Goal: Task Accomplishment & Management: Use online tool/utility

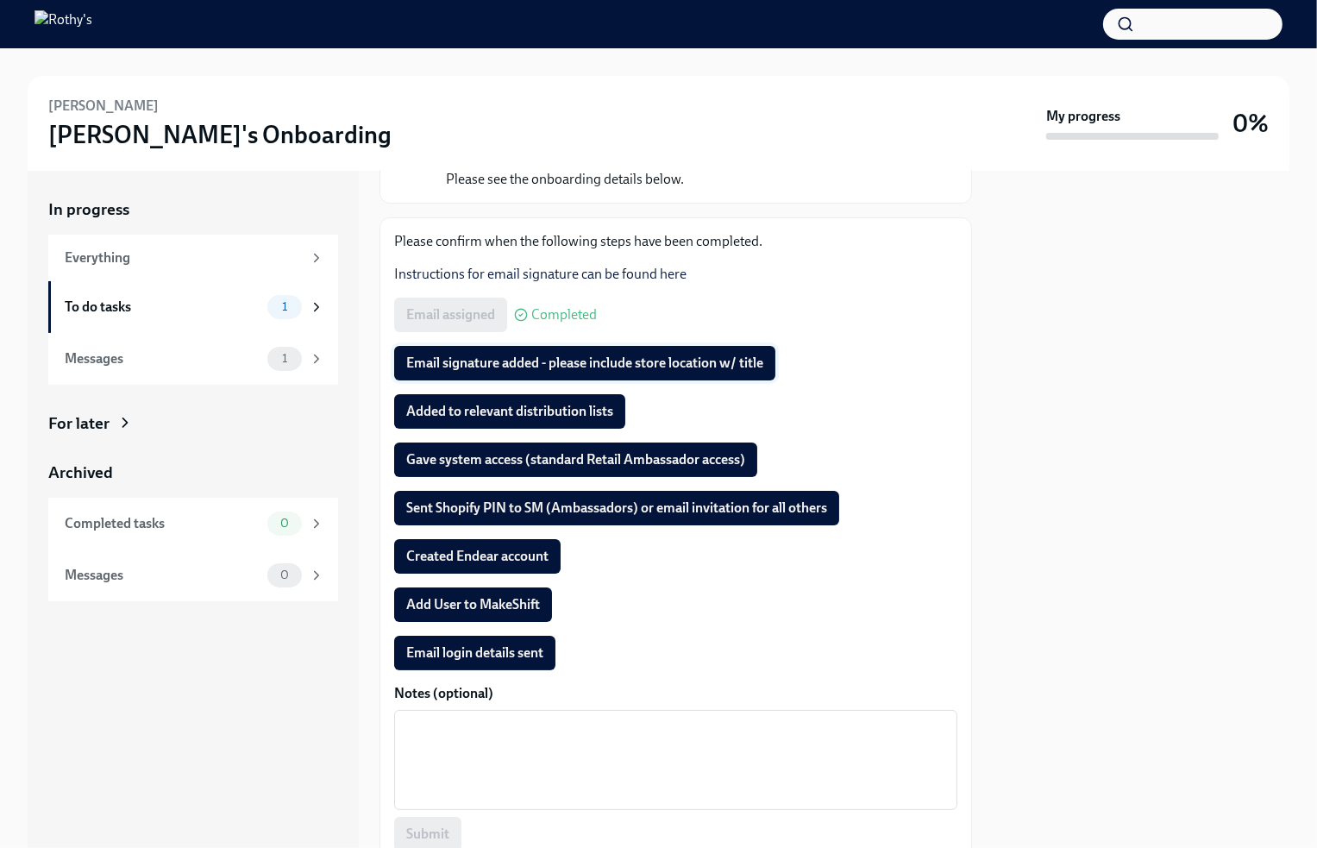
scroll to position [173, 0]
click at [489, 358] on span "Email signature added - please include store location w/ title" at bounding box center [584, 363] width 357 height 17
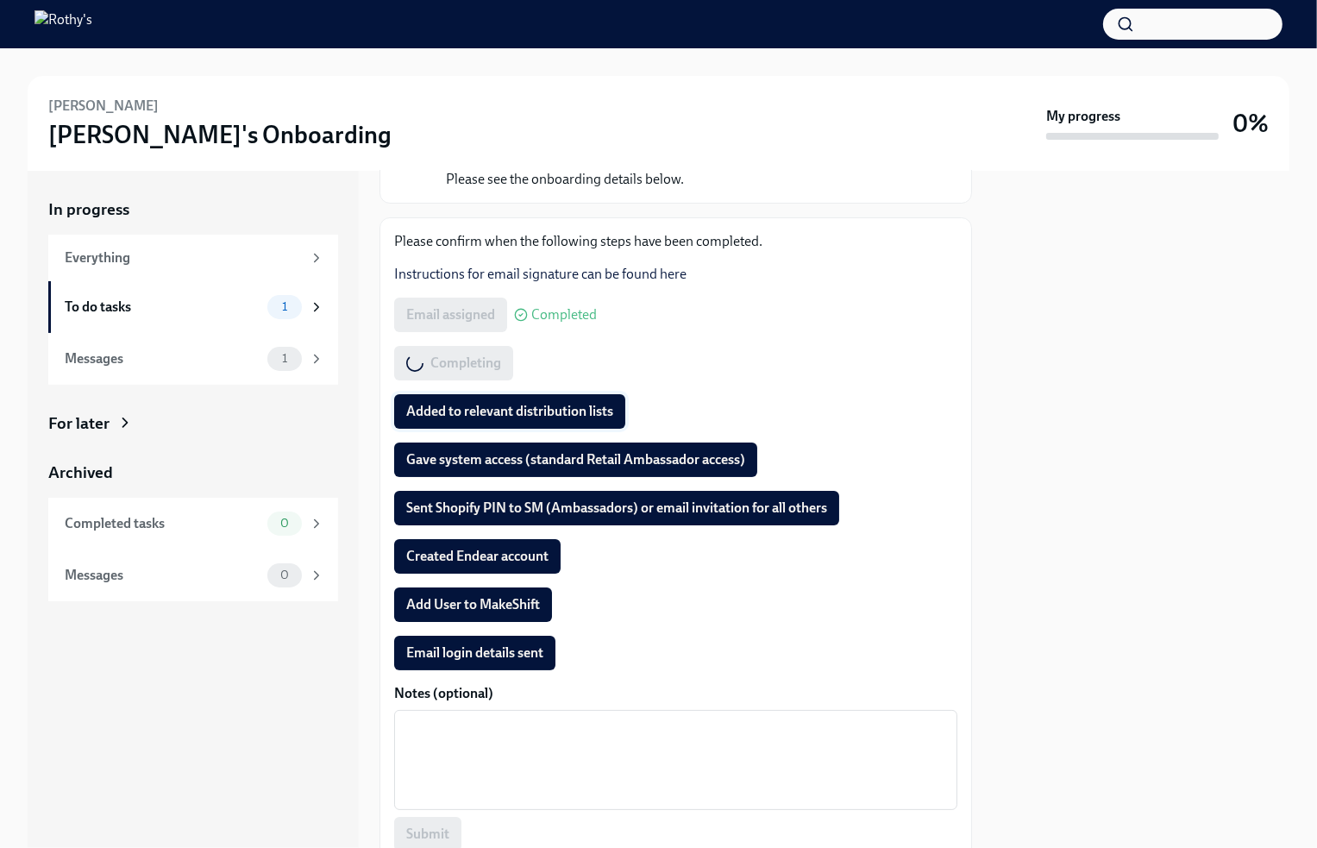
click at [476, 408] on span "Added to relevant distribution lists" at bounding box center [509, 411] width 207 height 17
click at [471, 460] on span "Gave system access (standard Retail Ambassador access)" at bounding box center [575, 459] width 339 height 17
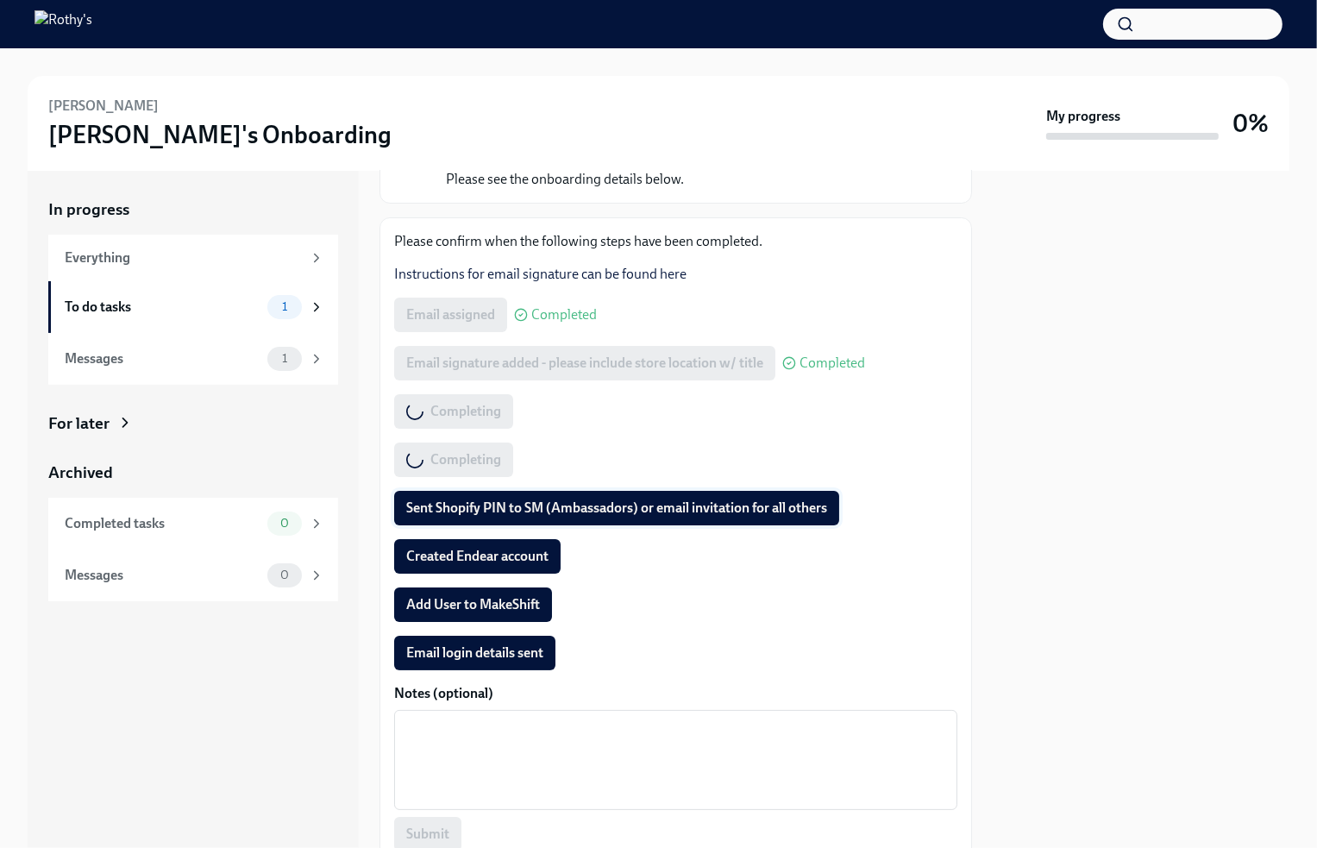
click at [485, 508] on span "Sent Shopify PIN to SM (Ambassadors) or email invitation for all others" at bounding box center [616, 508] width 421 height 17
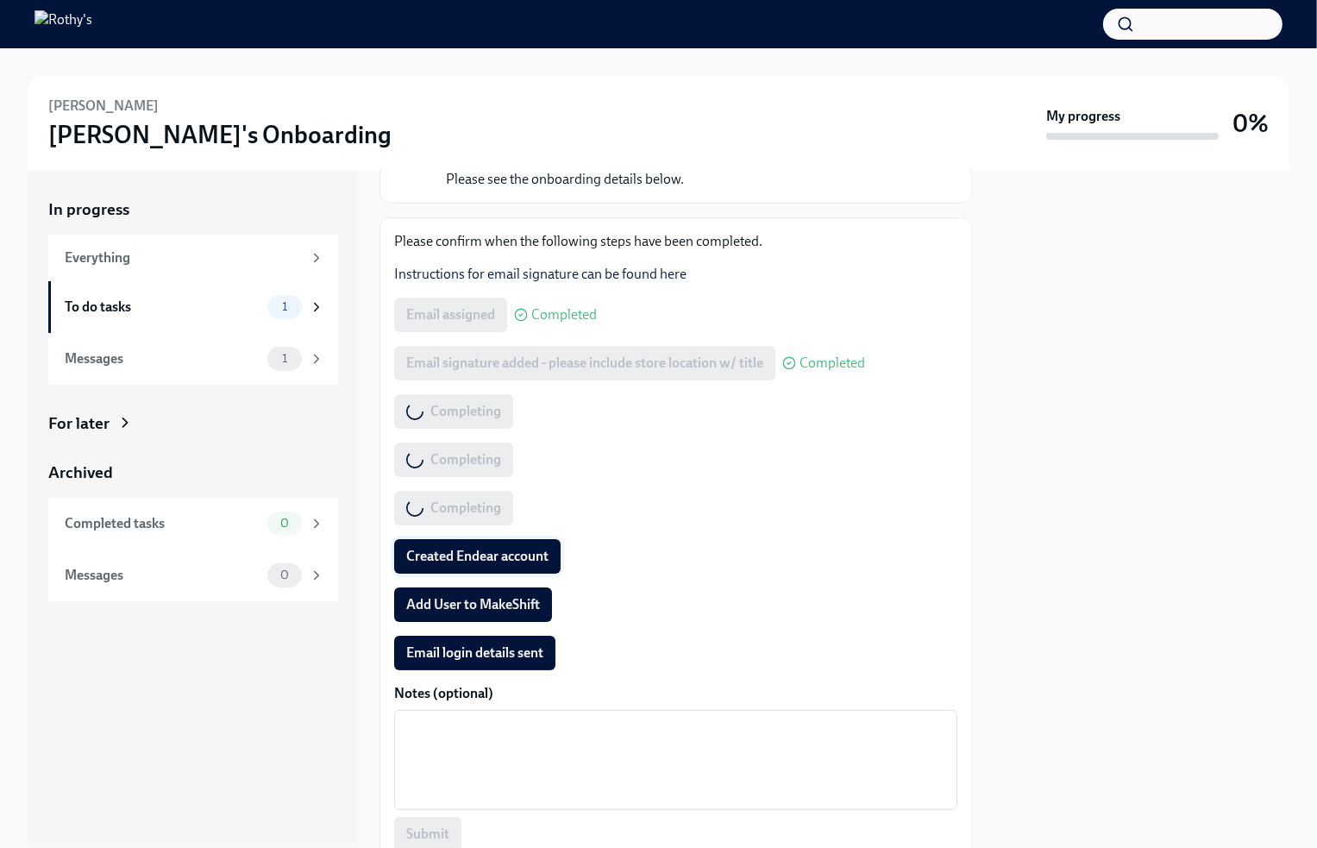
click at [476, 554] on span "Created Endear account" at bounding box center [477, 556] width 142 height 17
click at [469, 601] on span "Add User to MakeShift" at bounding box center [473, 604] width 134 height 17
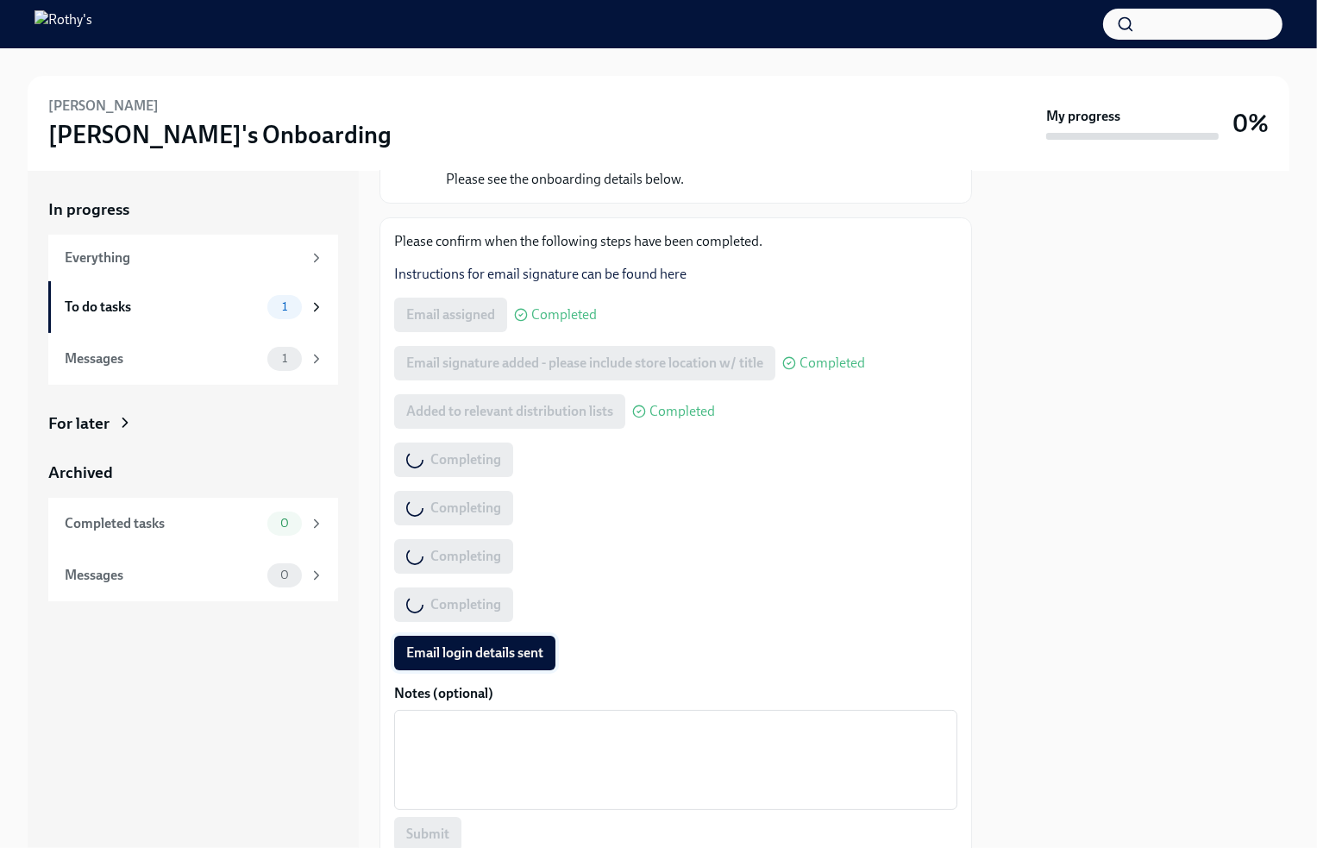
click at [481, 654] on span "Email login details sent" at bounding box center [474, 652] width 137 height 17
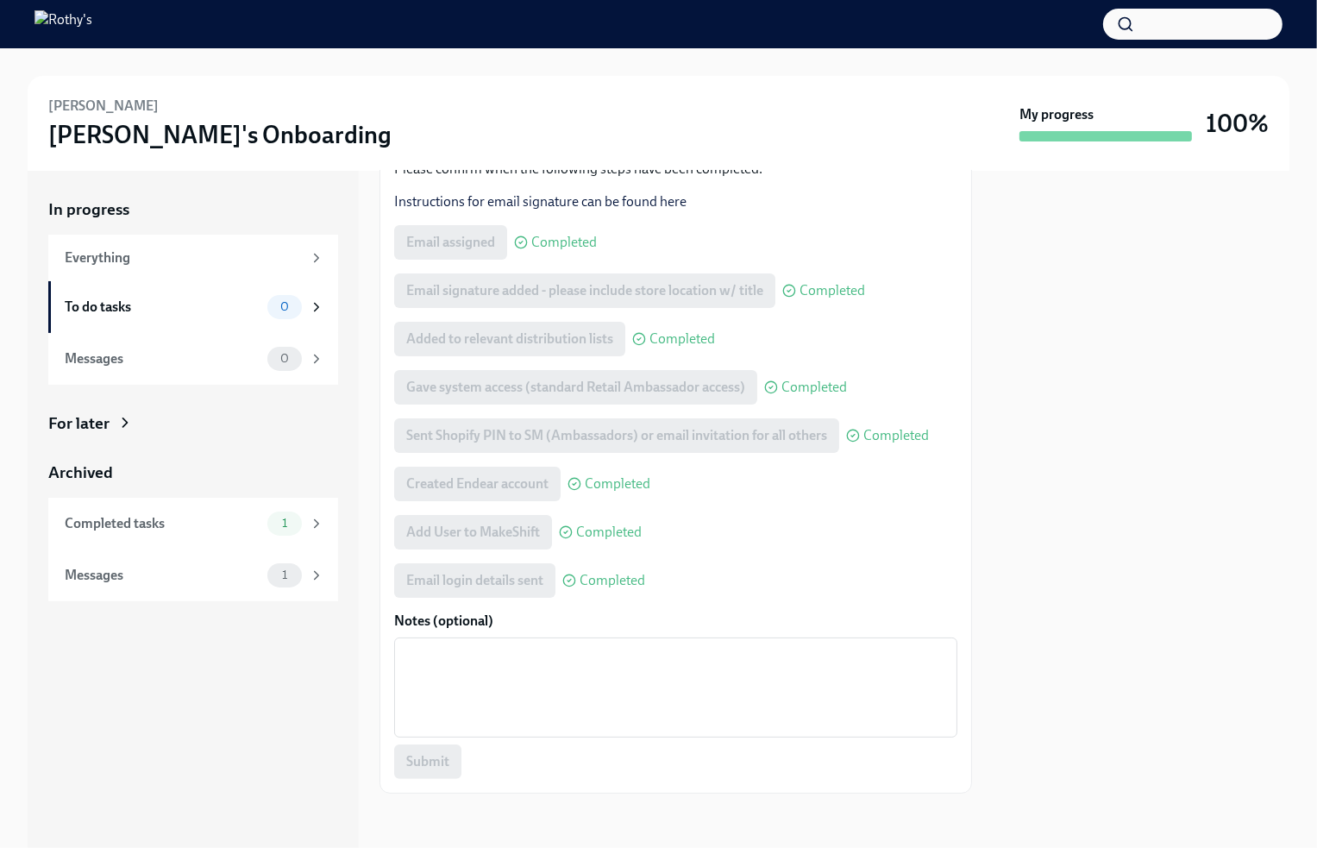
scroll to position [0, 0]
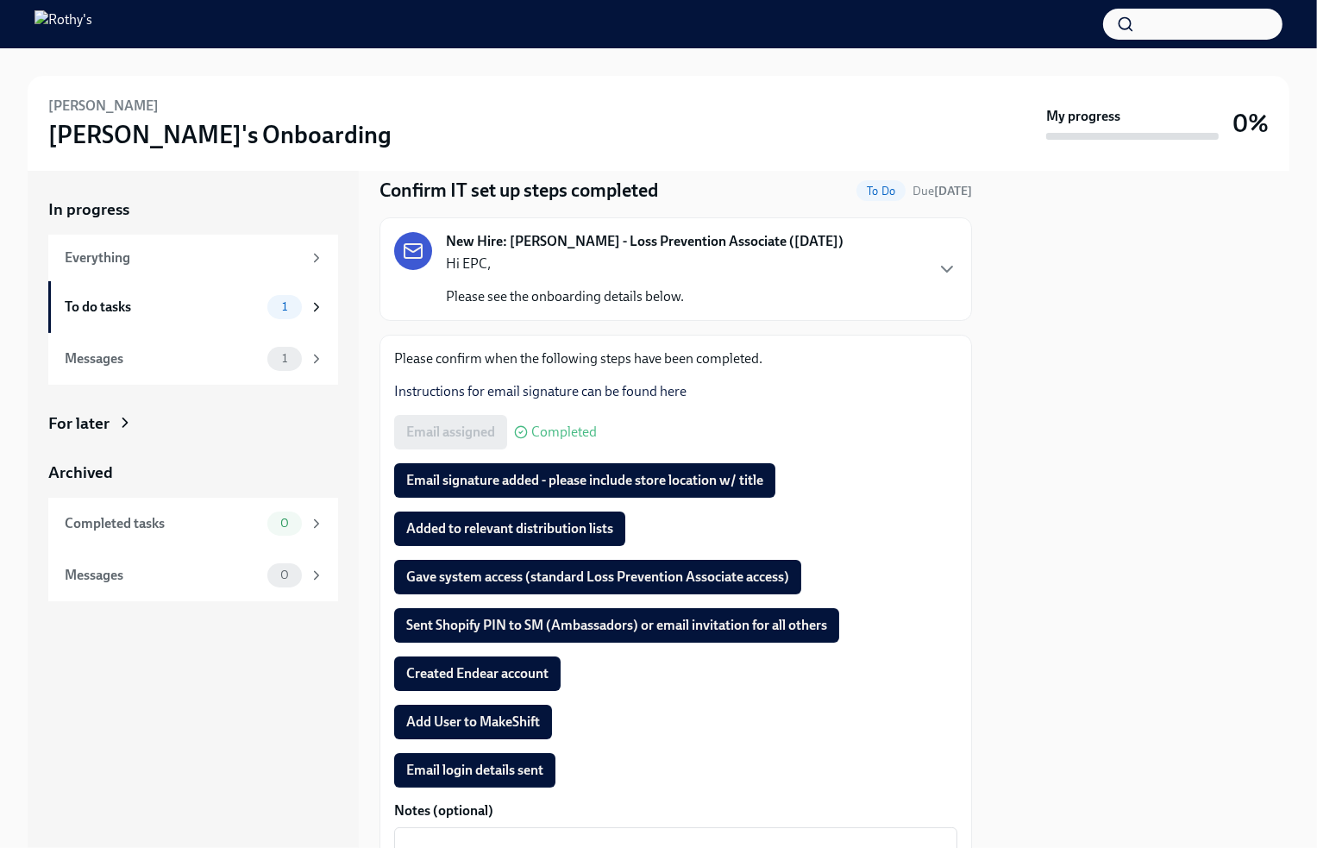
scroll to position [57, 0]
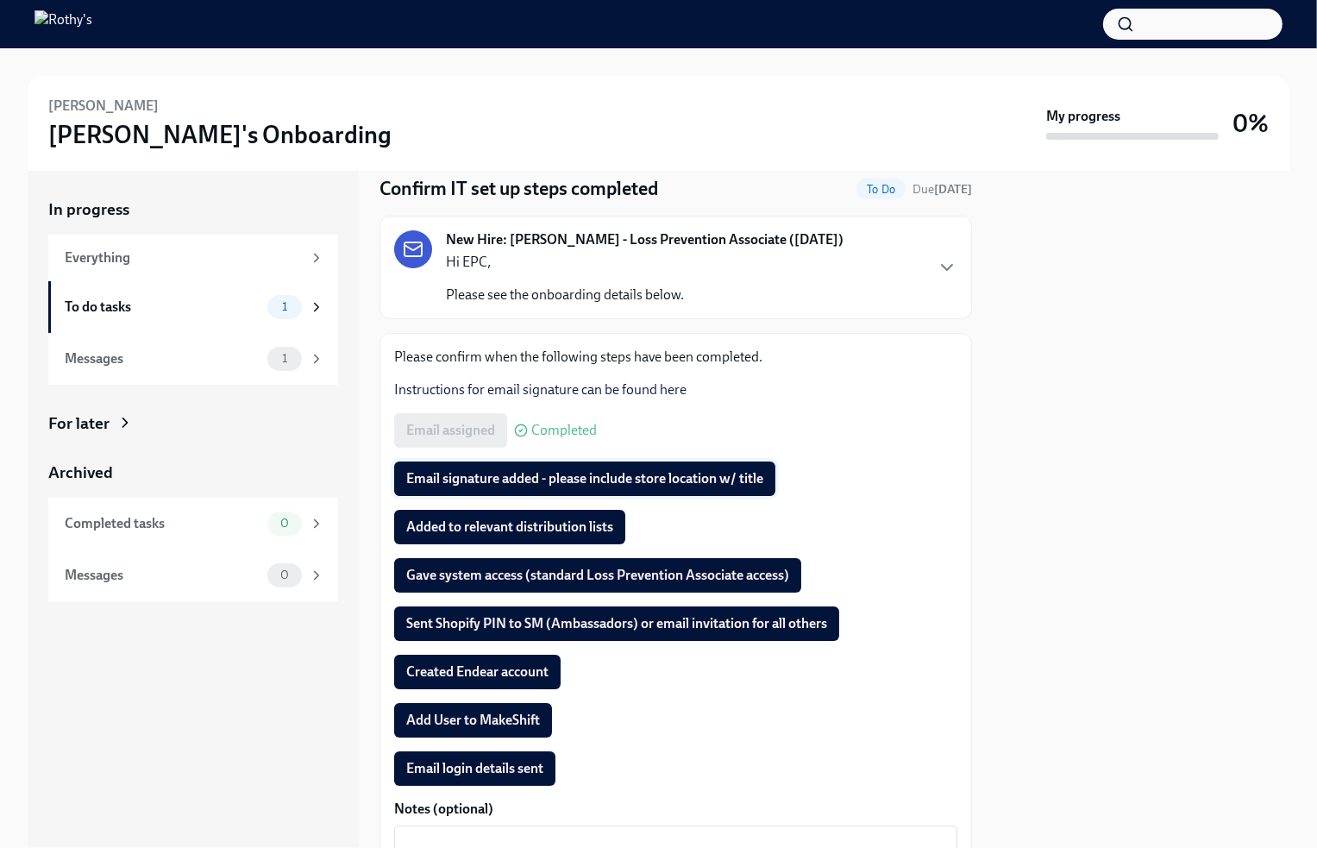
click at [512, 485] on span "Email signature added - please include store location w/ title" at bounding box center [584, 478] width 357 height 17
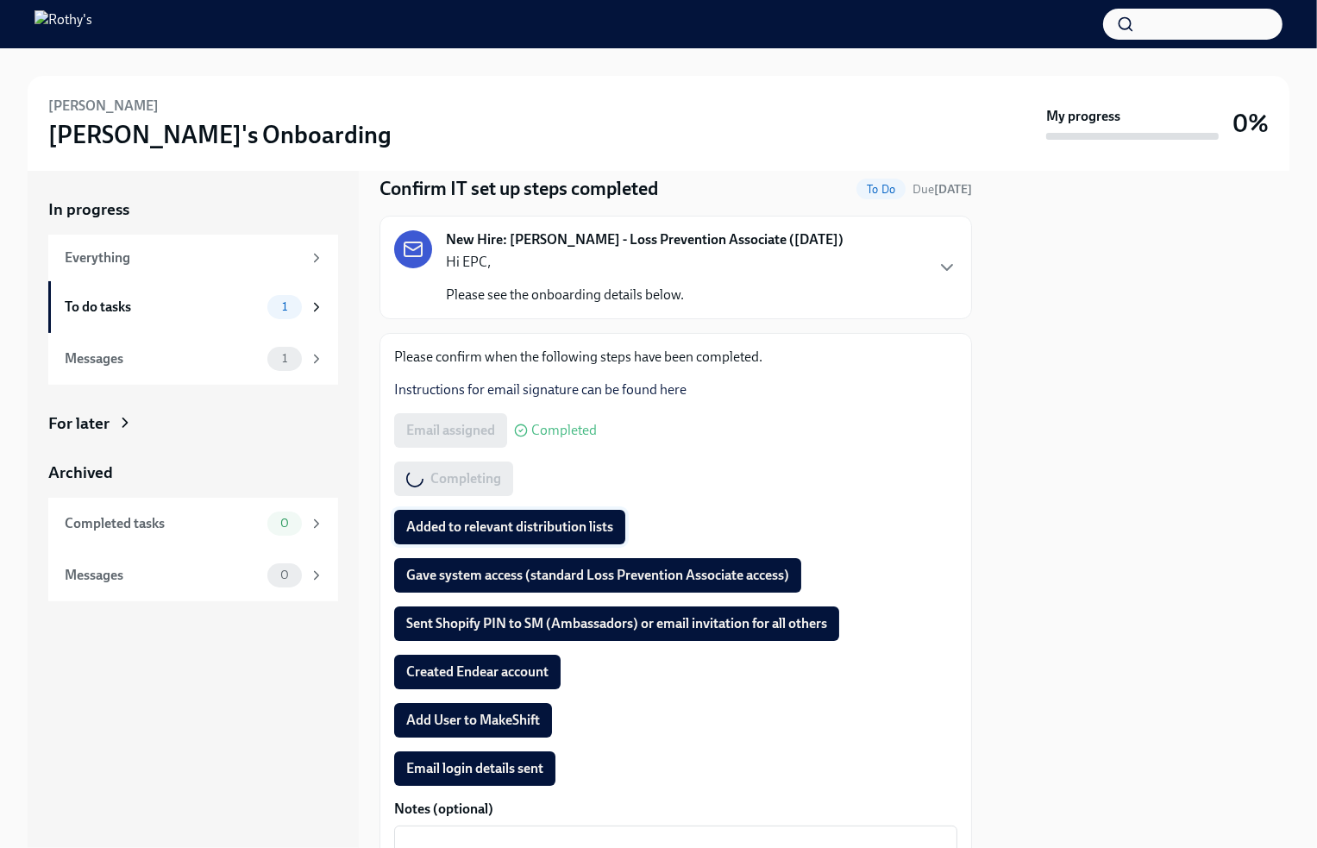
click at [506, 527] on span "Added to relevant distribution lists" at bounding box center [509, 526] width 207 height 17
click at [479, 576] on span "Gave system access (standard Loss Prevention Associate access)" at bounding box center [597, 575] width 383 height 17
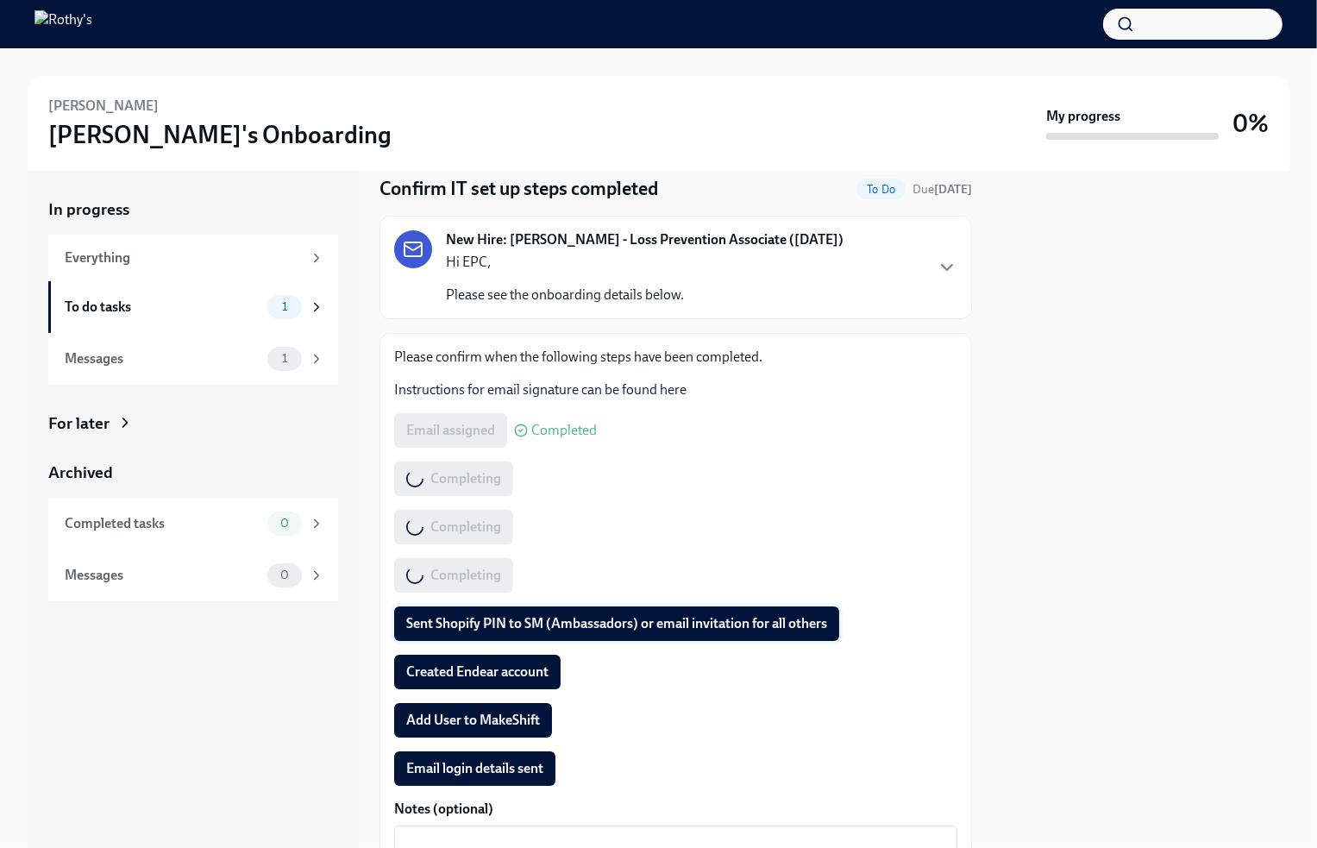
click at [467, 616] on span "Sent Shopify PIN to SM (Ambassadors) or email invitation for all others" at bounding box center [616, 623] width 421 height 17
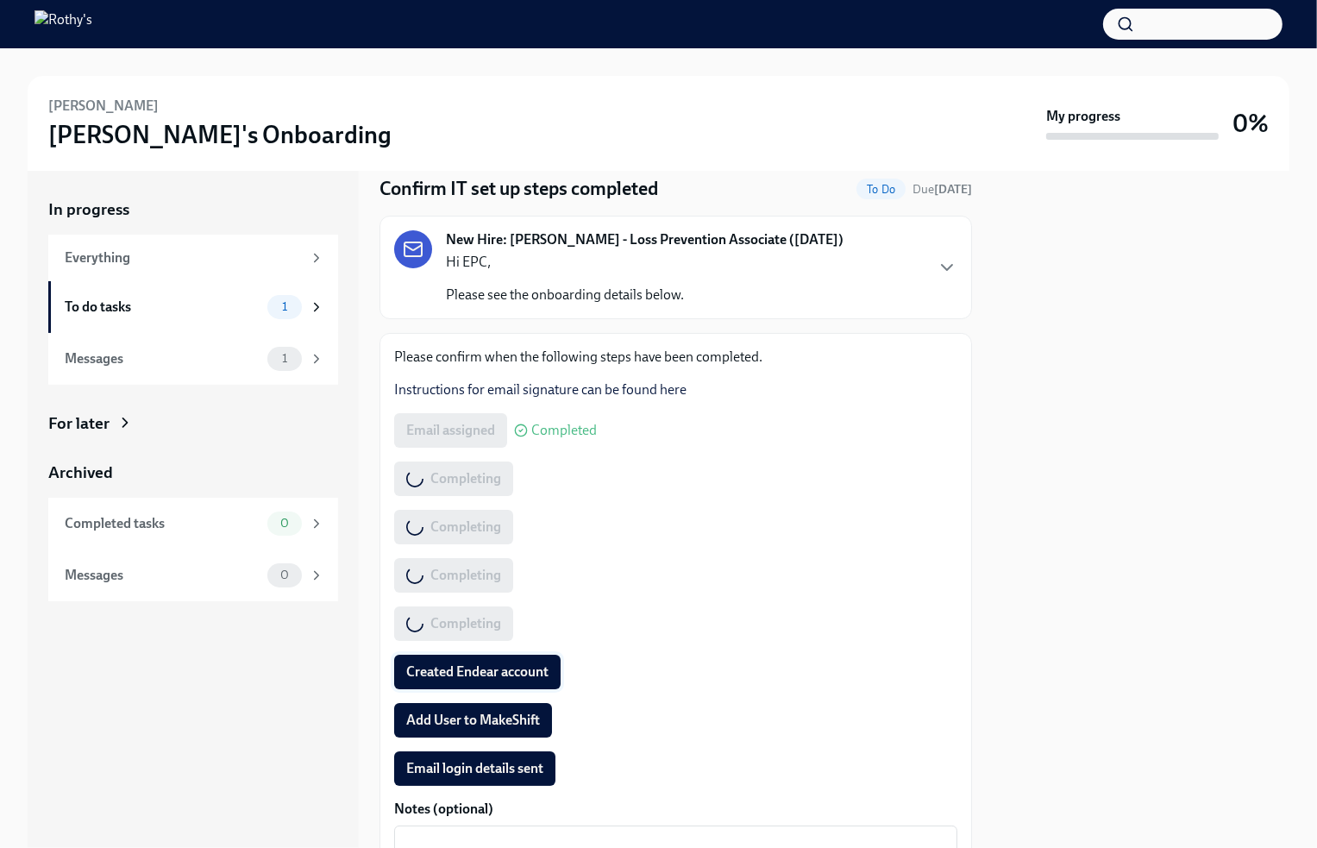
click at [462, 665] on span "Created Endear account" at bounding box center [477, 671] width 142 height 17
click at [467, 719] on span "Add User to MakeShift" at bounding box center [473, 720] width 134 height 17
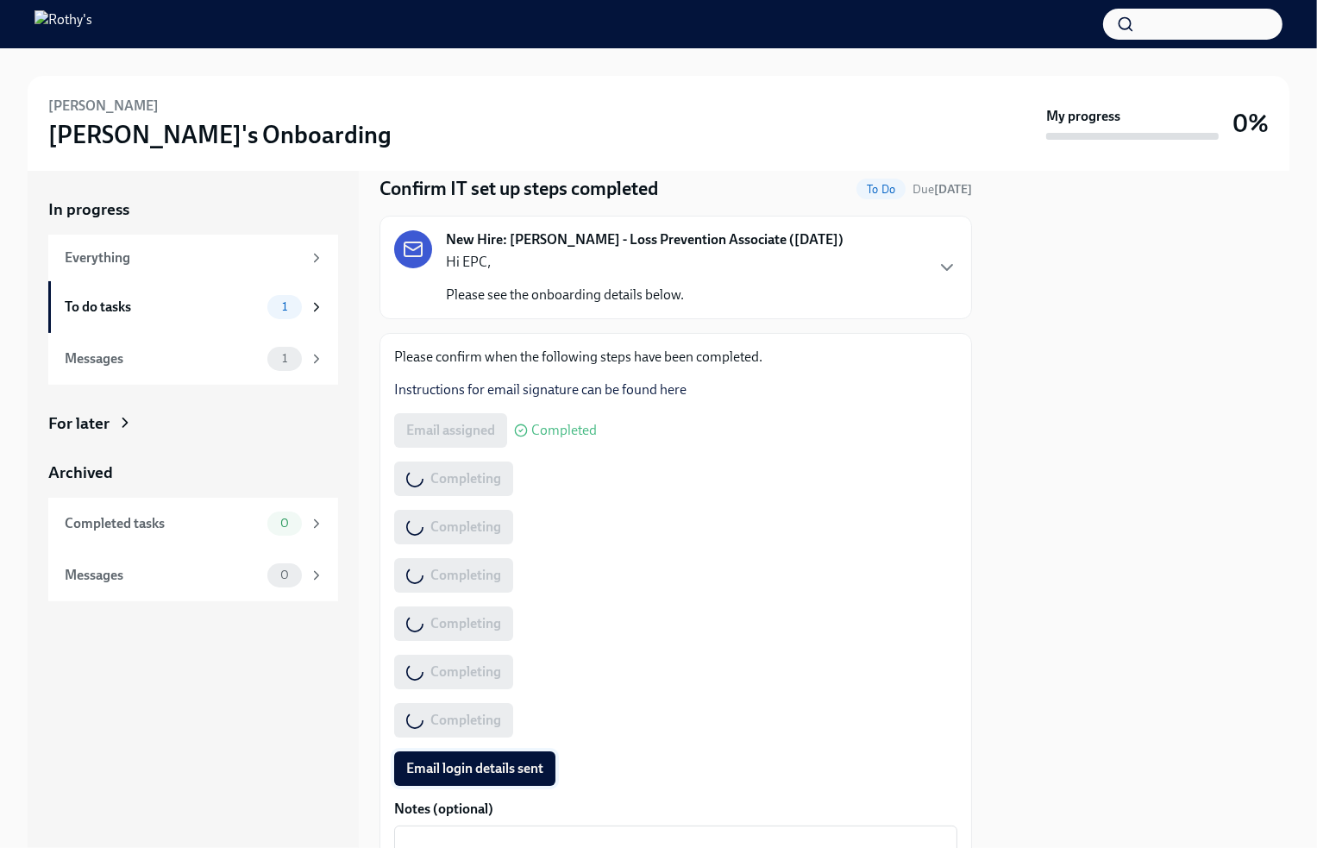
click at [474, 756] on button "Email login details sent" at bounding box center [474, 768] width 161 height 35
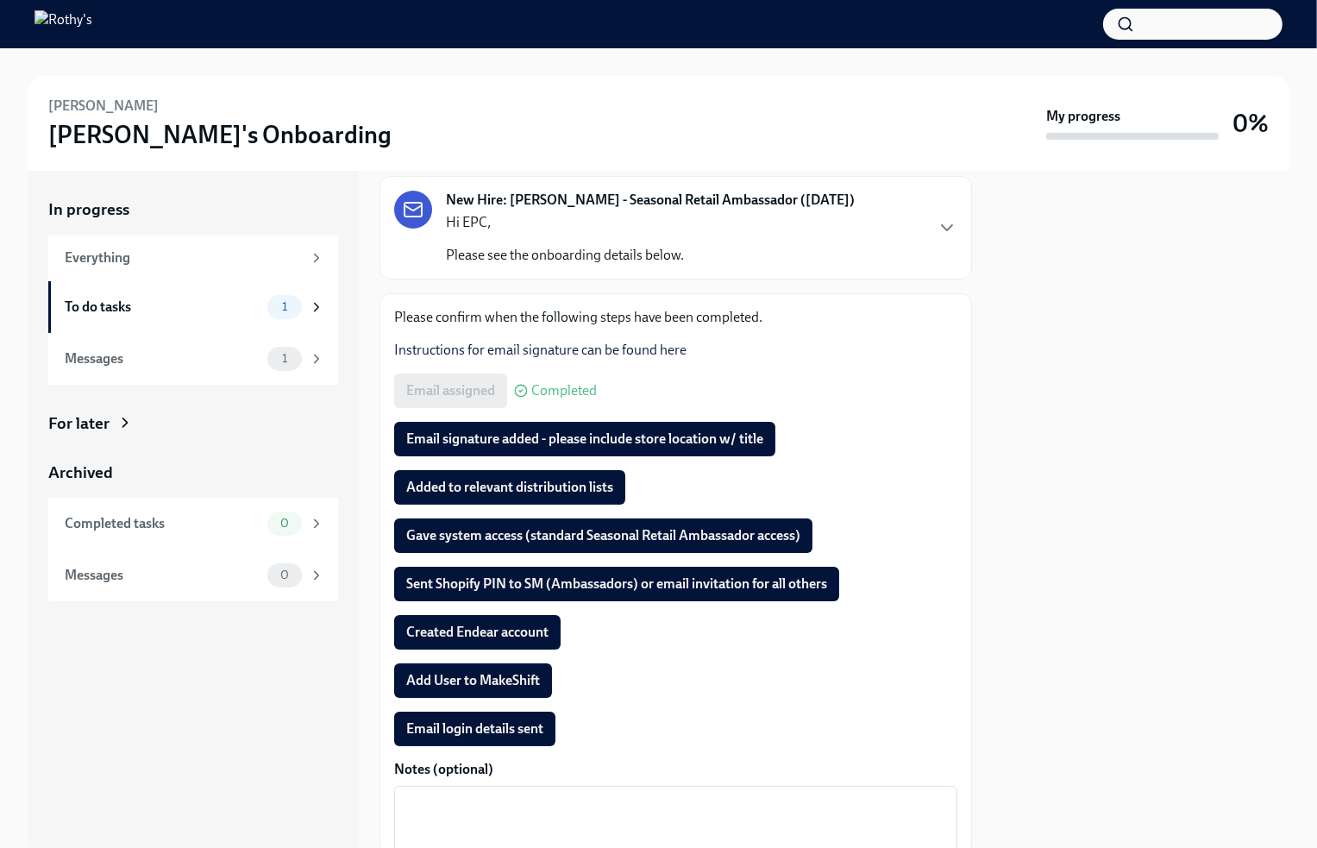
scroll to position [97, 0]
